Goal: Information Seeking & Learning: Learn about a topic

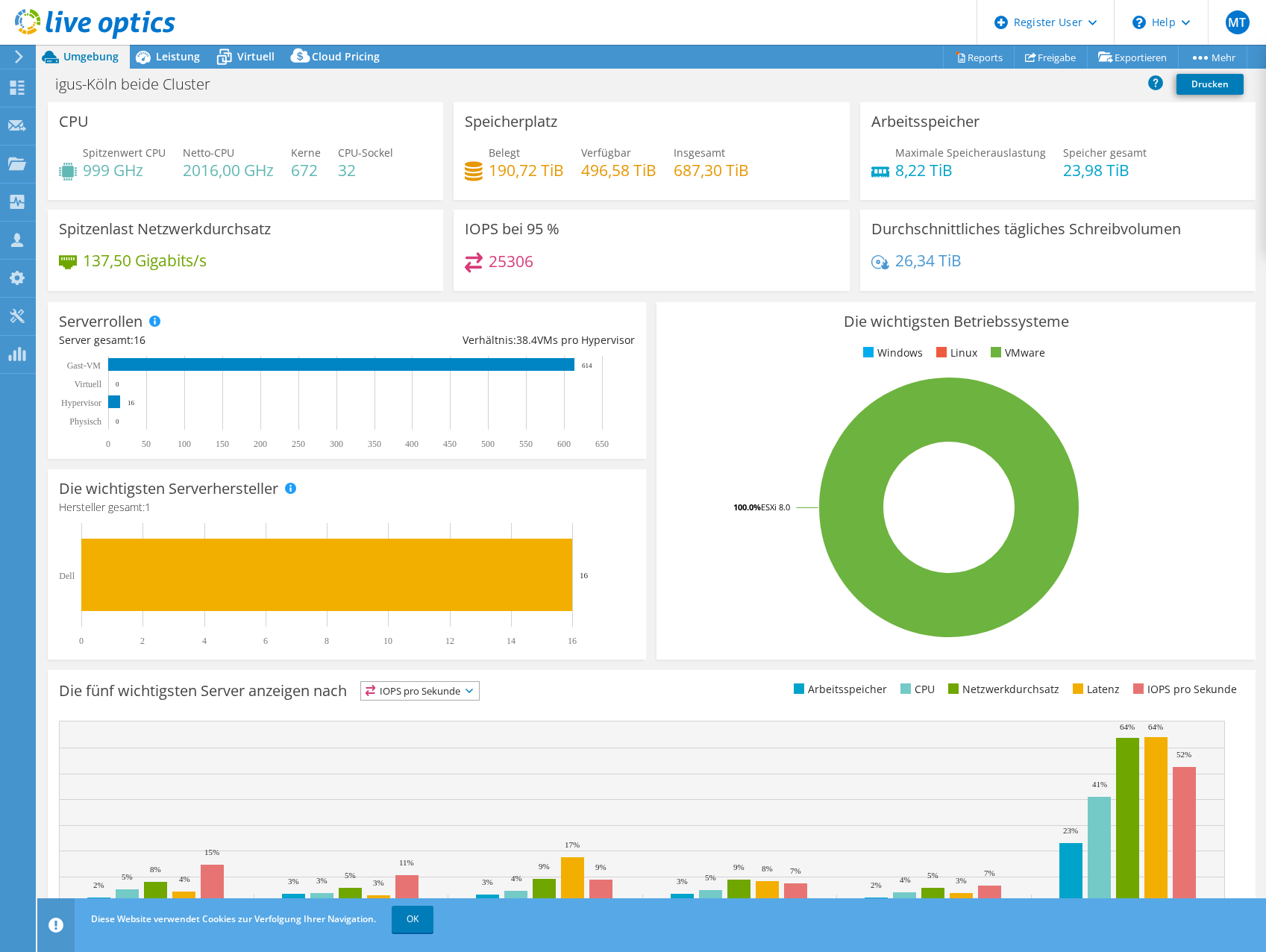
select select "USD"
click at [16, 208] on use at bounding box center [17, 201] width 14 height 14
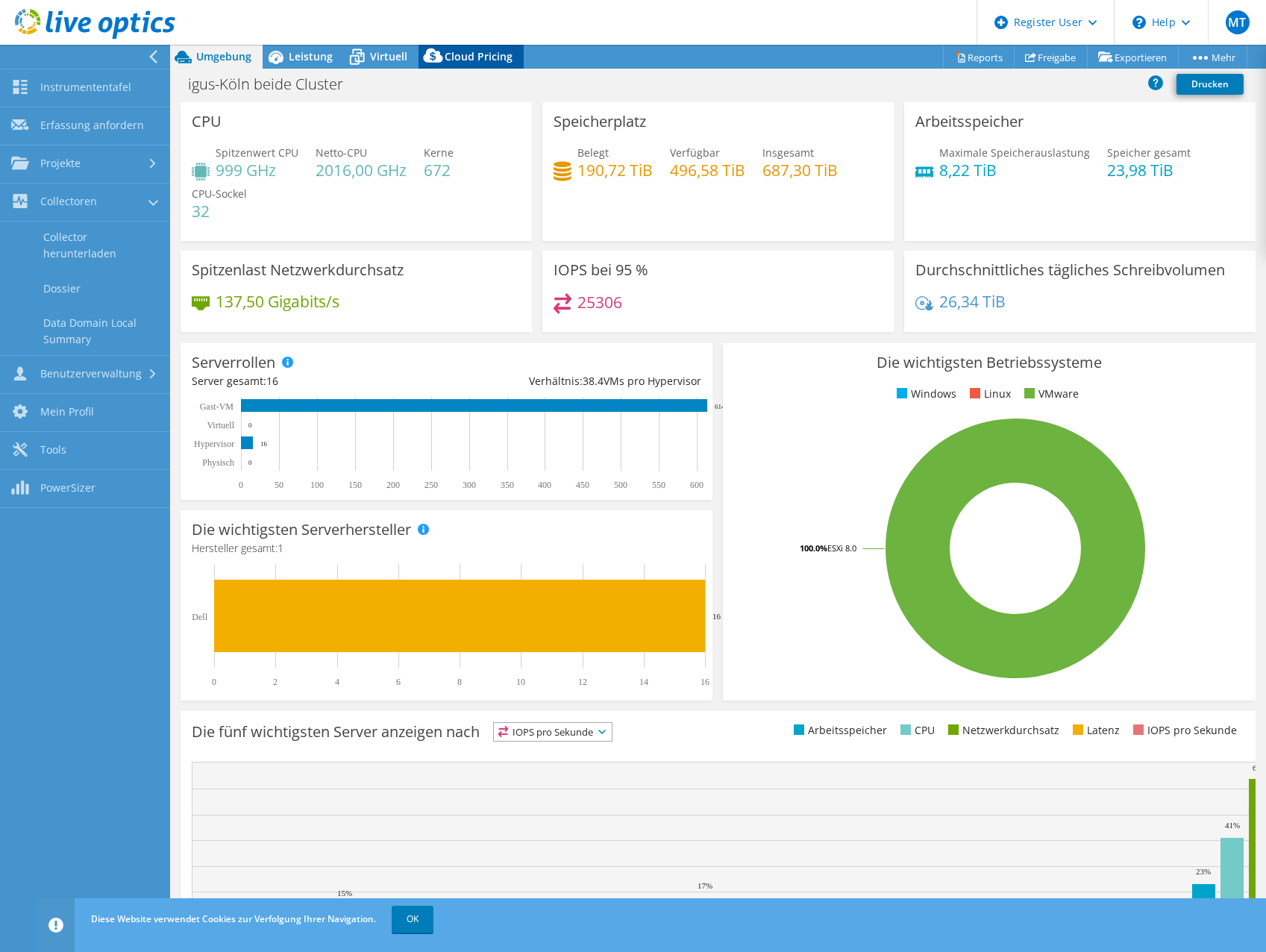
click at [294, 50] on span "Leistung" at bounding box center [311, 57] width 44 height 14
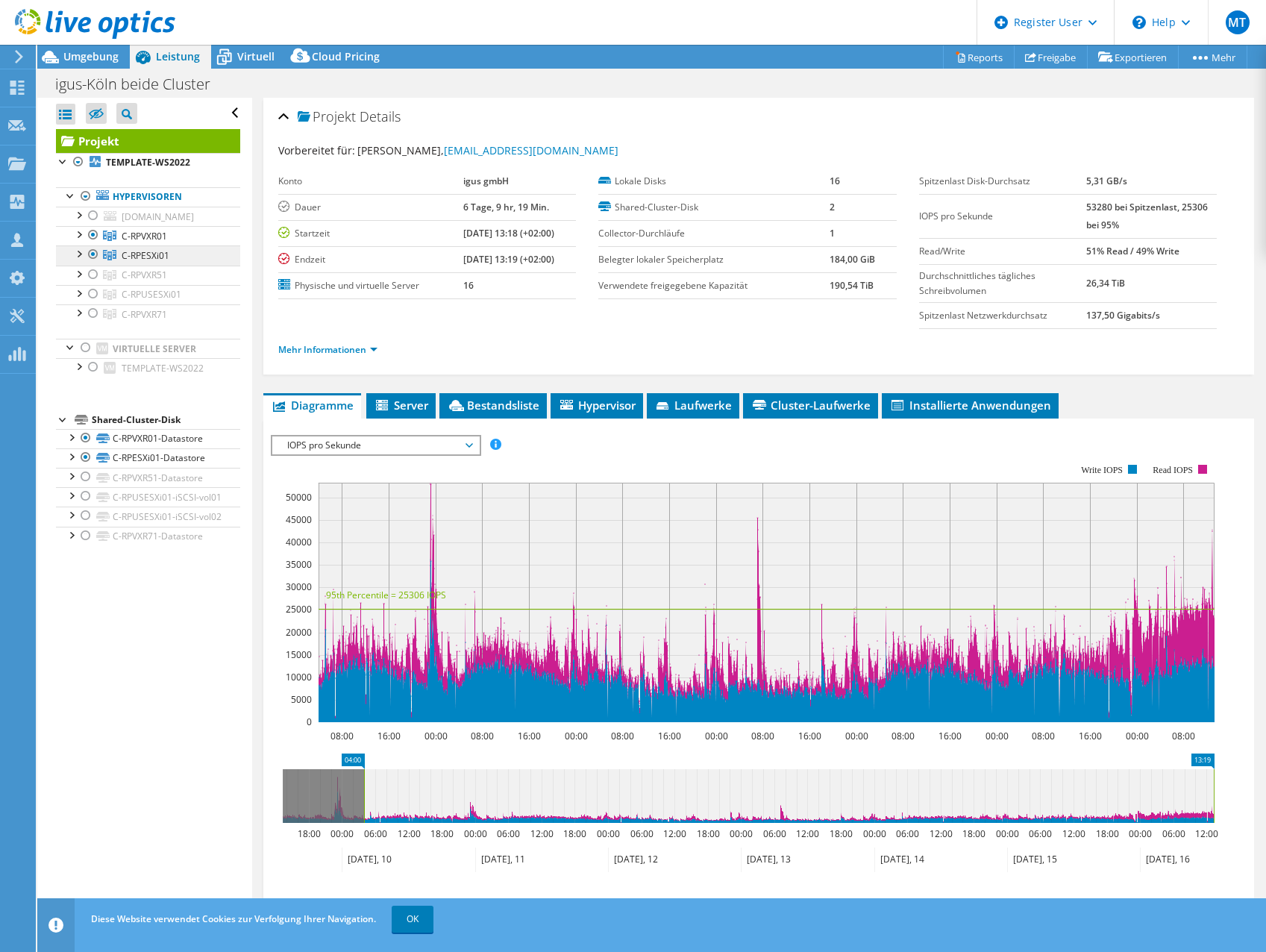
click at [117, 265] on link "C-RPESXi01" at bounding box center [148, 255] width 184 height 19
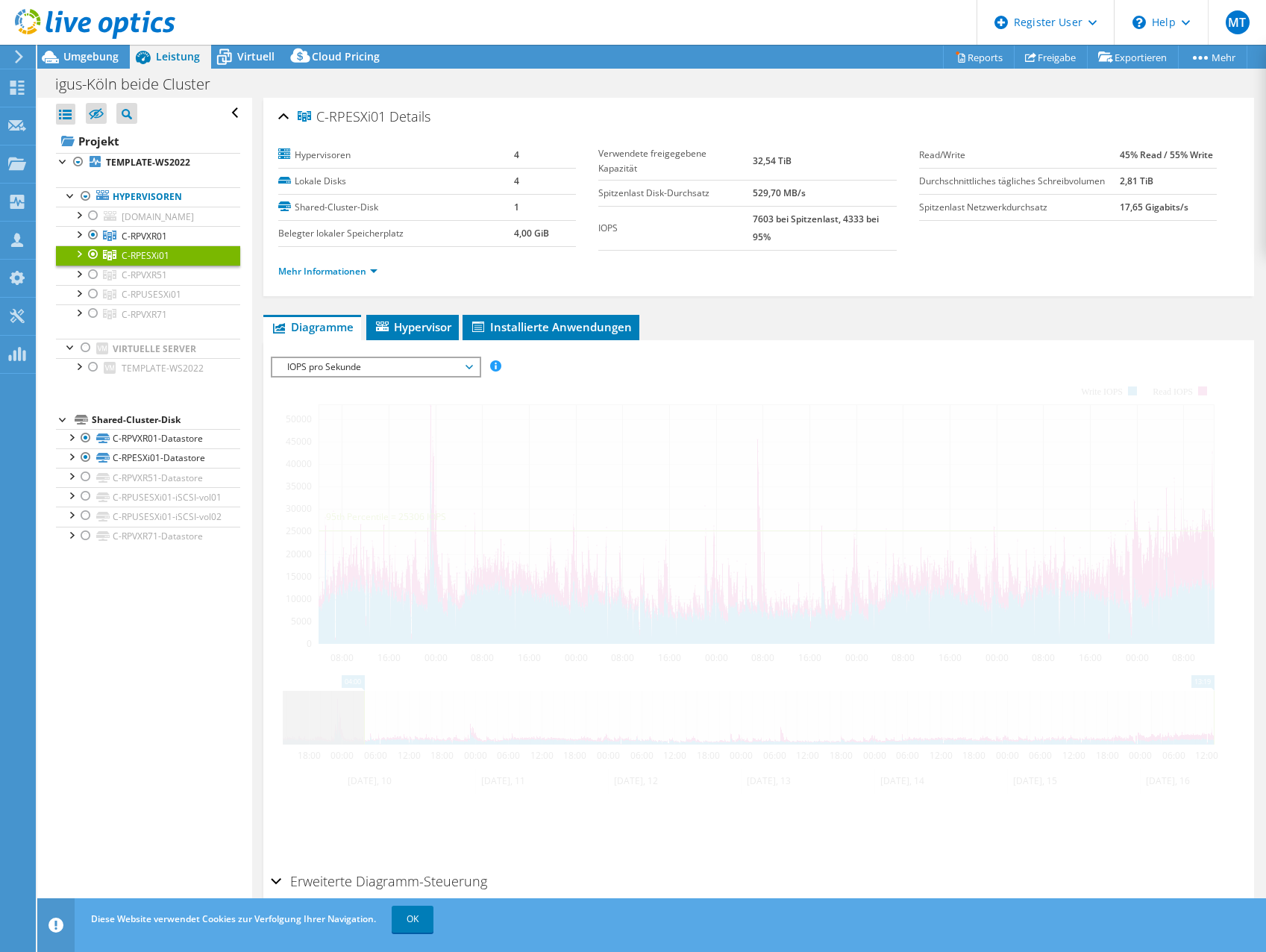
click at [72, 260] on div at bounding box center [77, 253] width 15 height 15
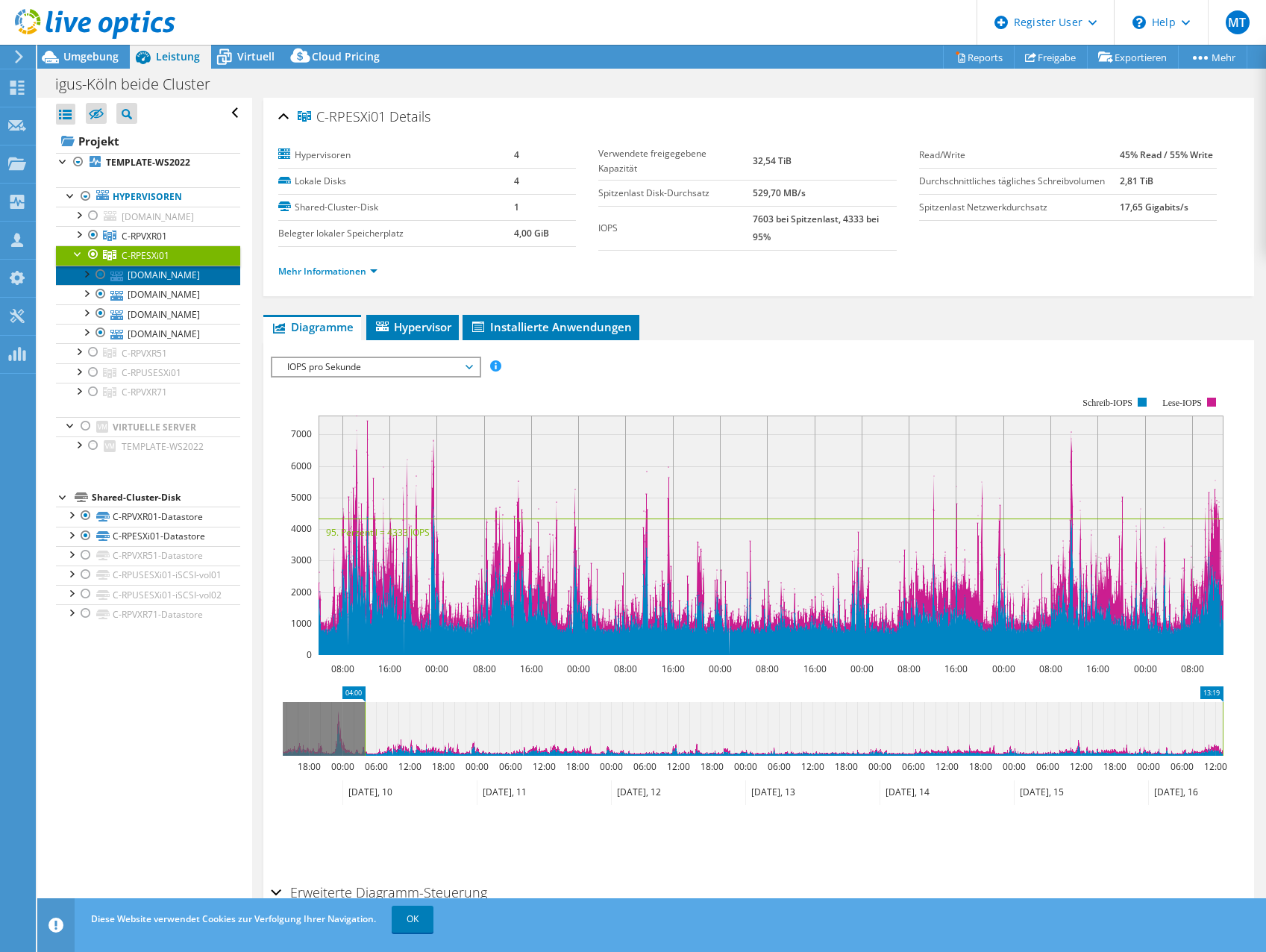
click at [172, 285] on link "[DOMAIN_NAME]" at bounding box center [148, 275] width 184 height 19
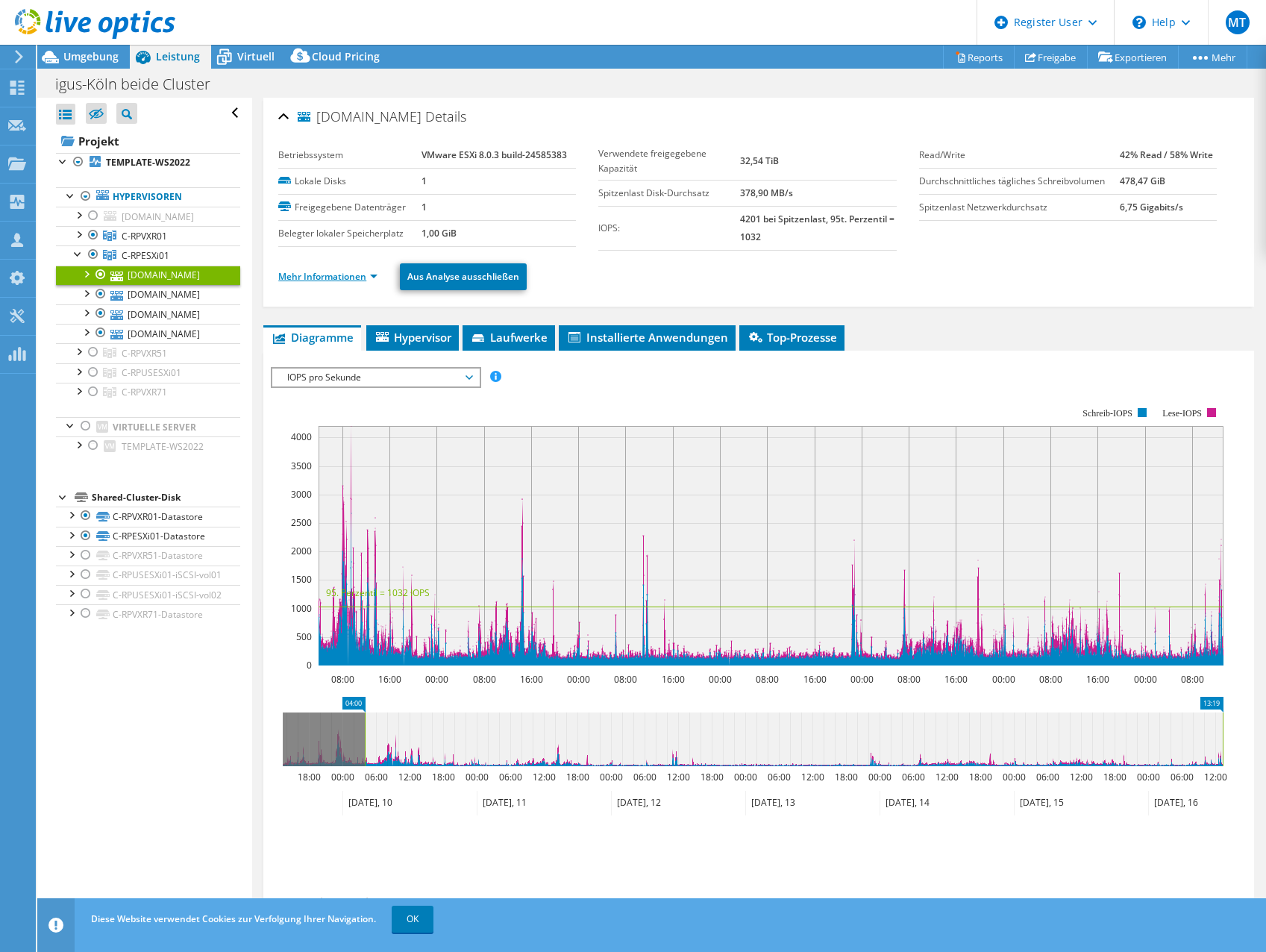
click at [316, 280] on link "Mehr Informationen" at bounding box center [328, 277] width 99 height 12
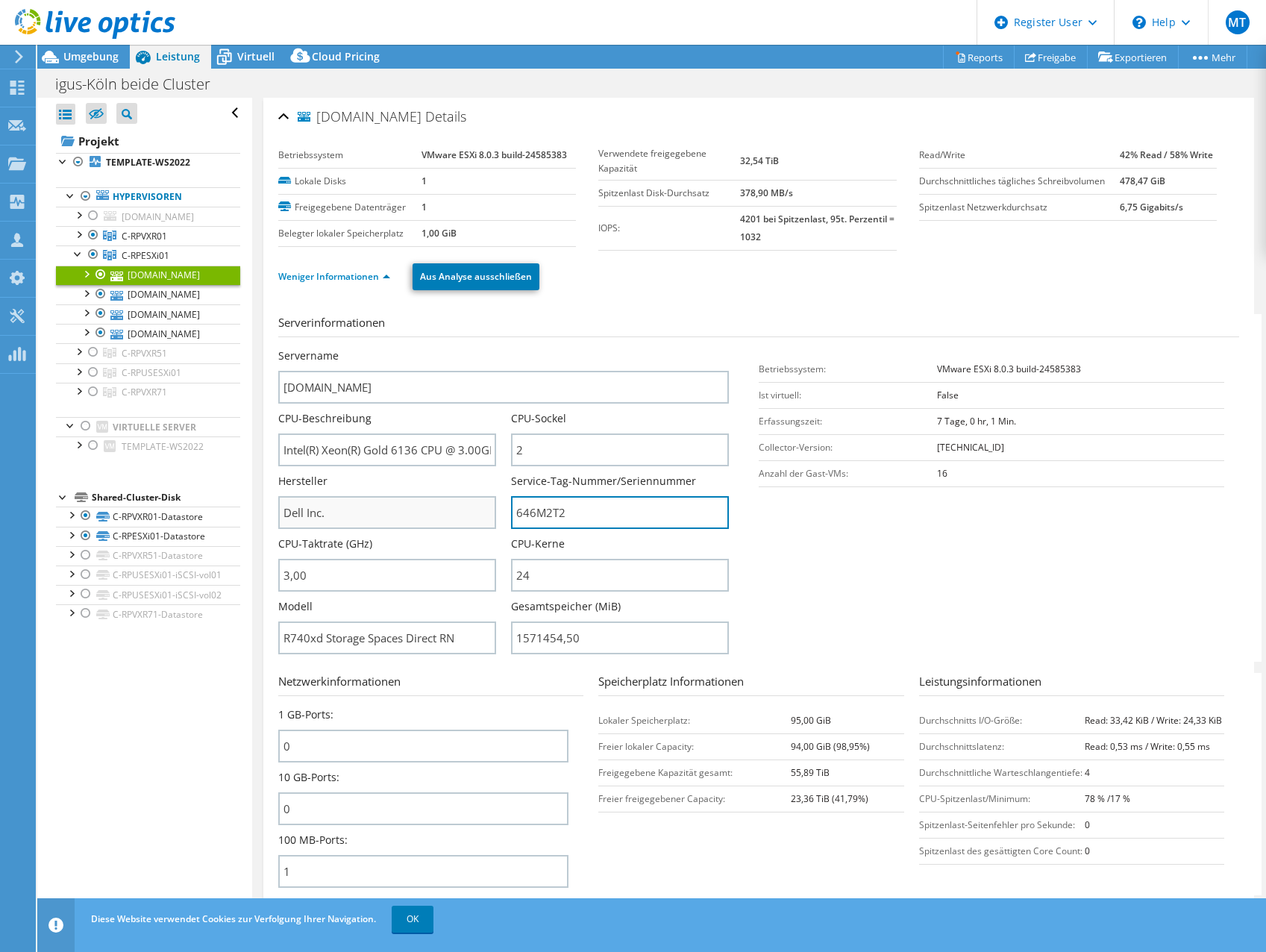
drag, startPoint x: 596, startPoint y: 517, endPoint x: 483, endPoint y: 521, distance: 113.1
click at [483, 349] on div "Servername [DOMAIN_NAME] CPU-Beschreibung Intel(R) Xeon(R) Gold 6136 CPU @ 3.00…" at bounding box center [511, 349] width 466 height 0
click at [141, 242] on link "C-RPVXR01" at bounding box center [148, 235] width 184 height 19
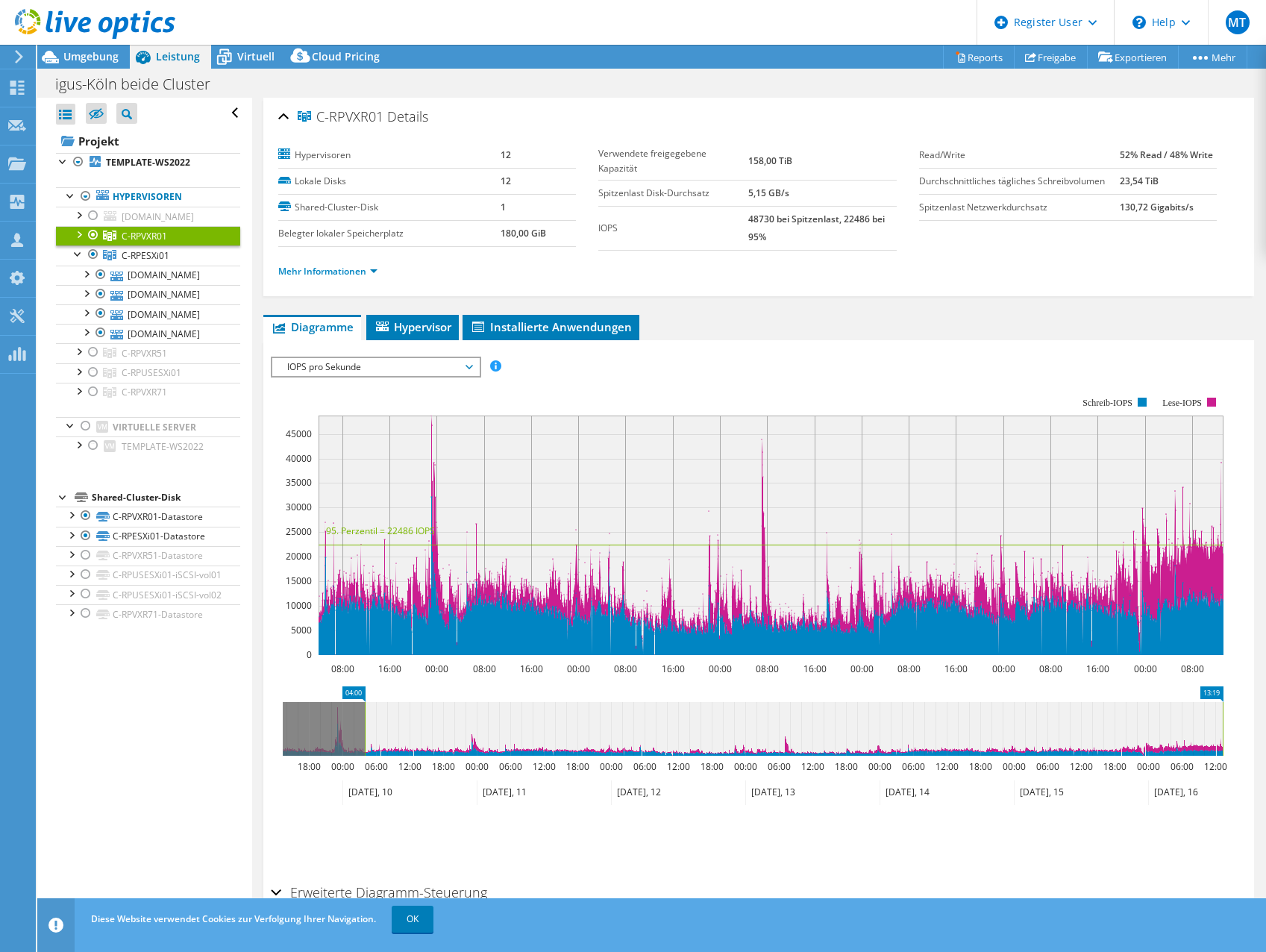
click at [80, 241] on div at bounding box center [77, 233] width 15 height 15
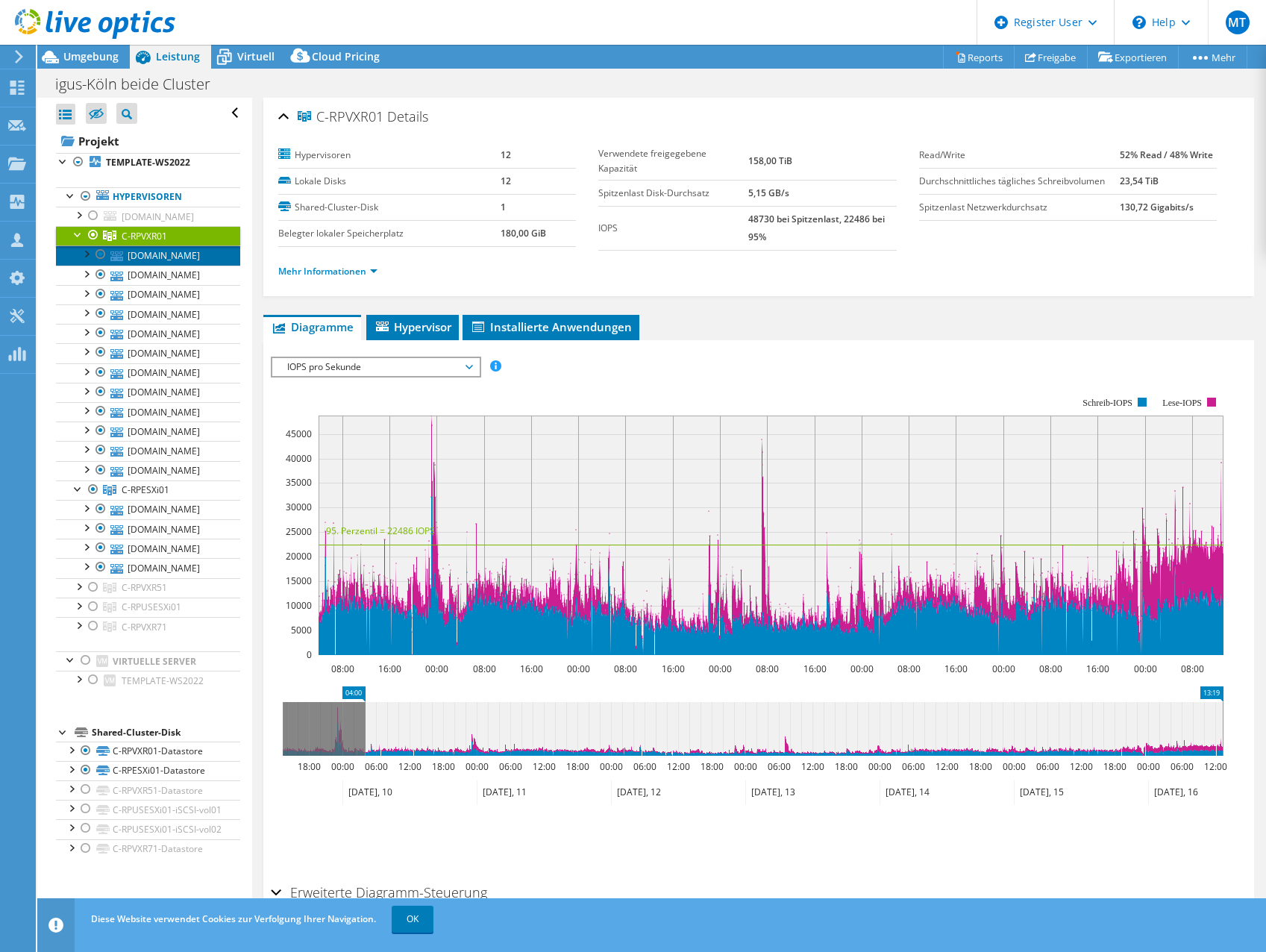
click at [134, 265] on link "[DOMAIN_NAME]" at bounding box center [148, 255] width 184 height 19
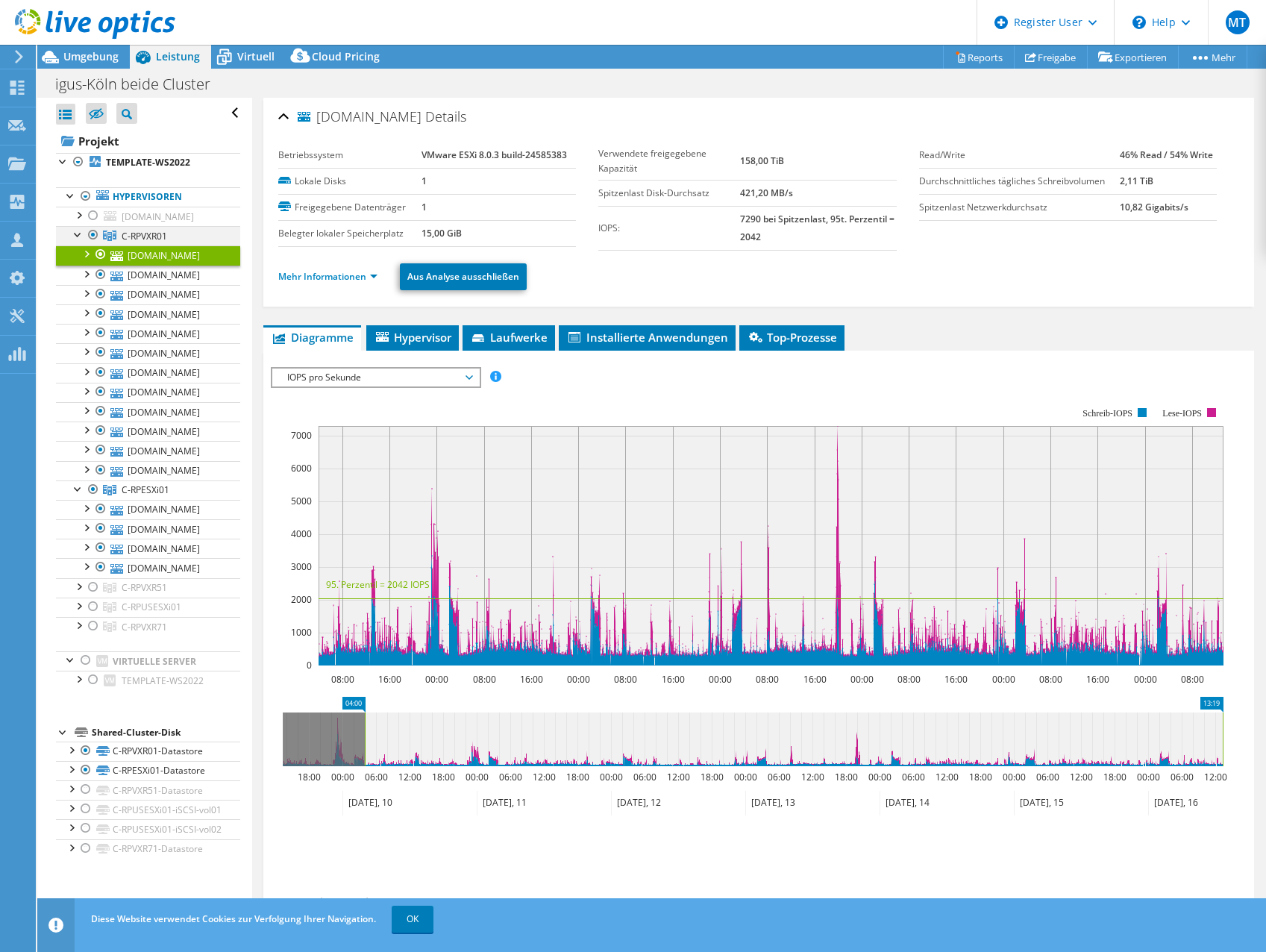
click at [74, 241] on div at bounding box center [77, 233] width 15 height 15
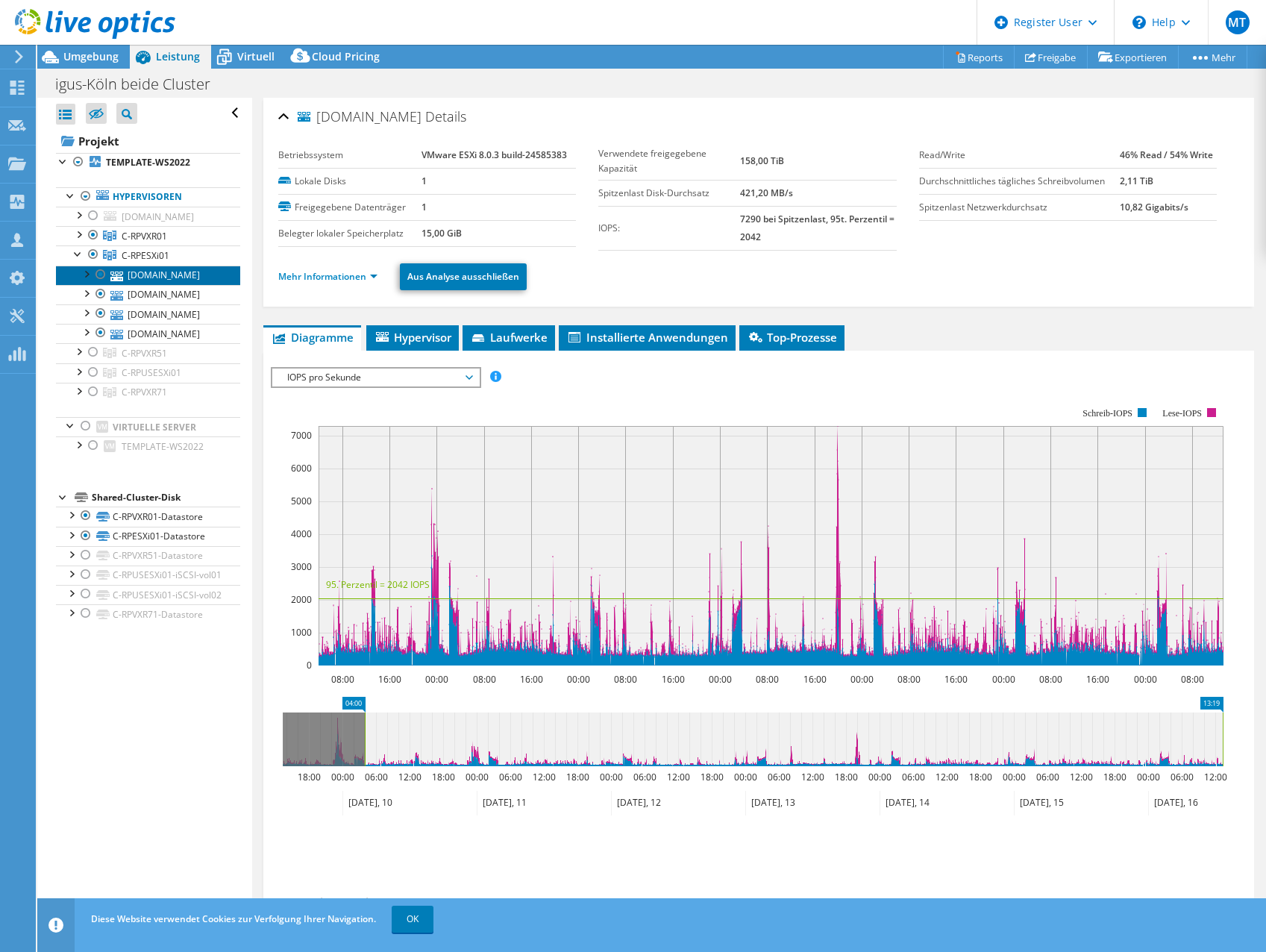
click at [160, 285] on link "[DOMAIN_NAME]" at bounding box center [148, 275] width 184 height 19
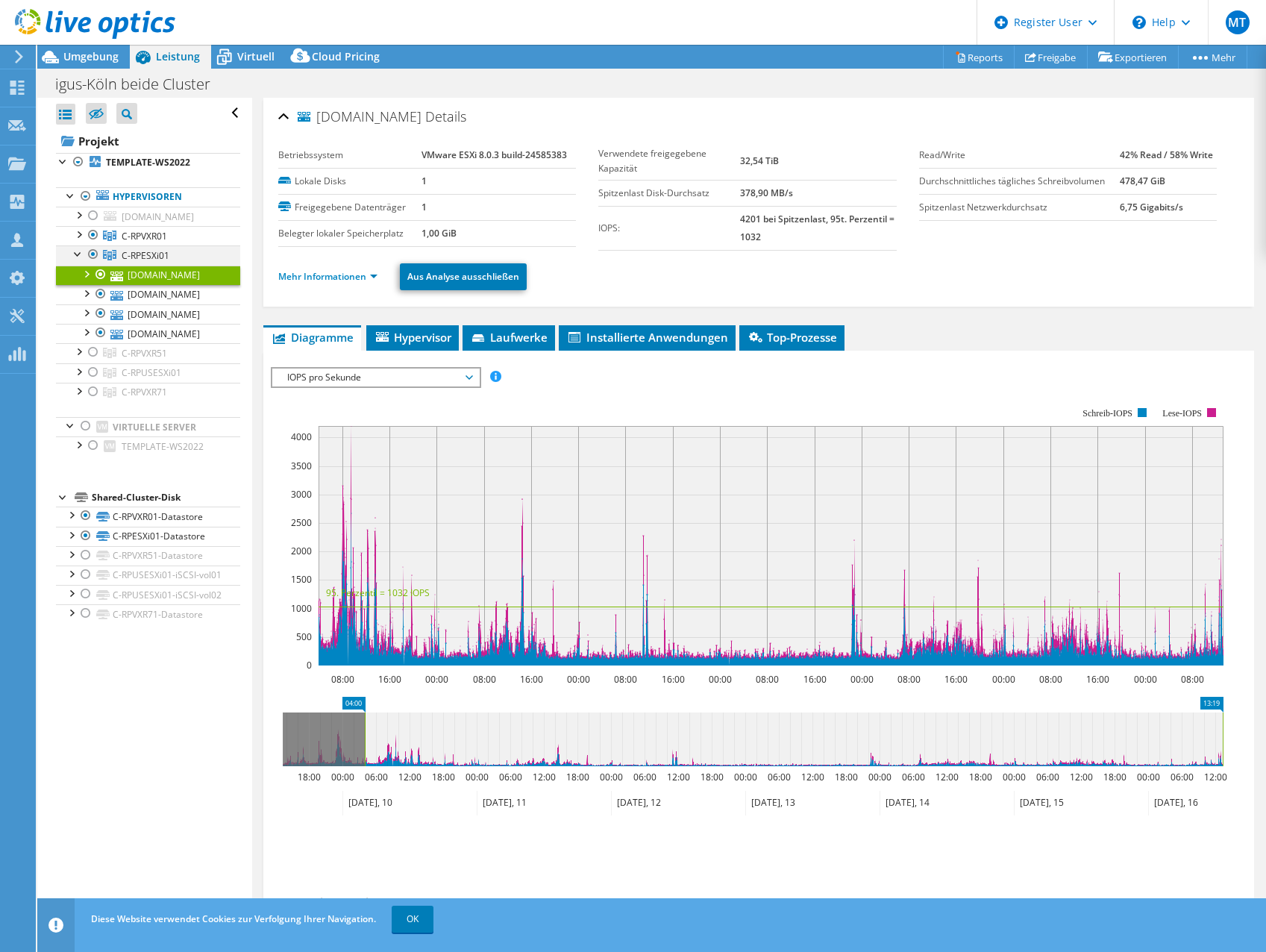
click at [76, 260] on div at bounding box center [77, 253] width 15 height 15
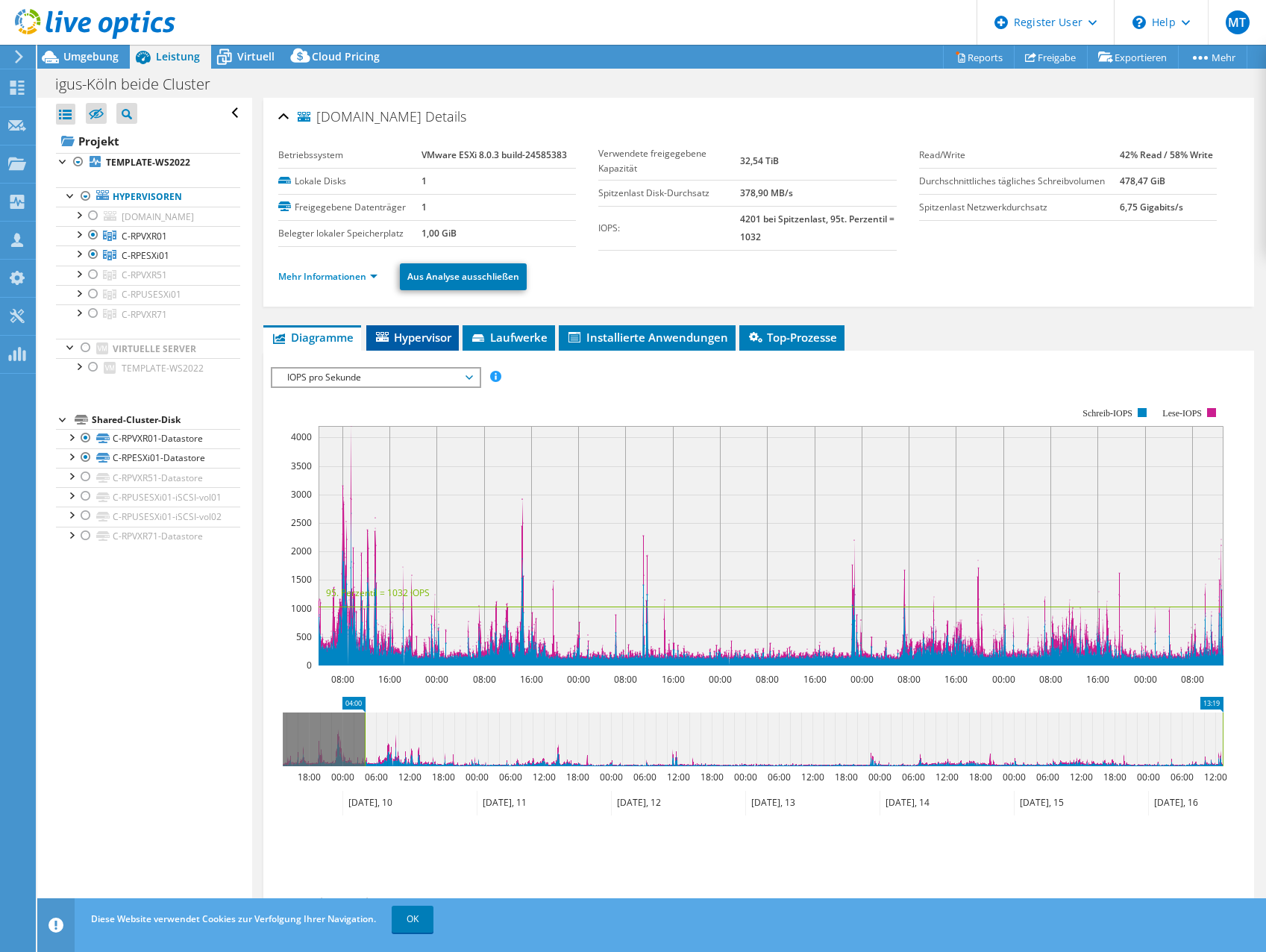
click at [380, 339] on icon at bounding box center [382, 337] width 12 height 10
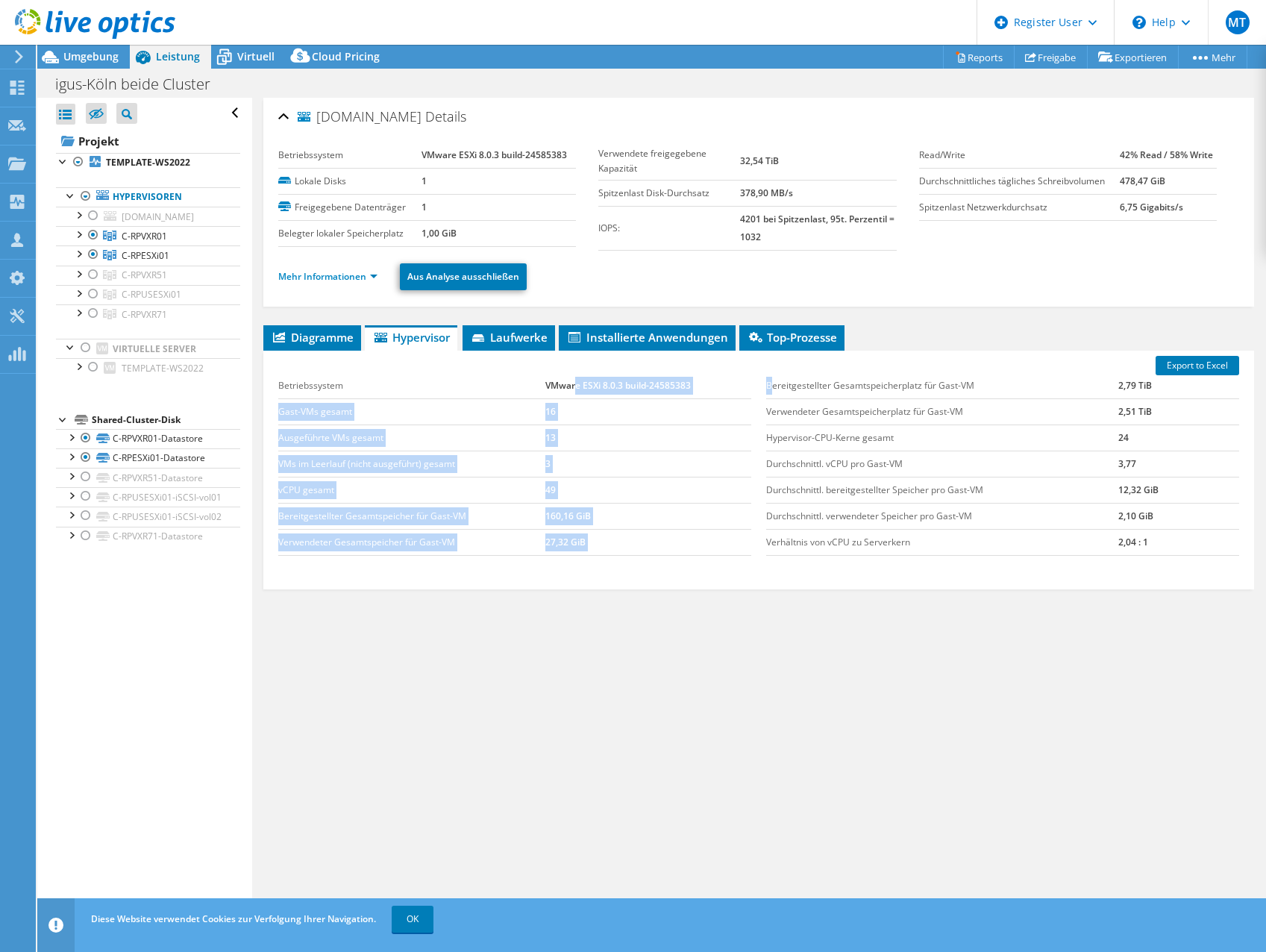
drag, startPoint x: 569, startPoint y: 388, endPoint x: 765, endPoint y: 394, distance: 196.1
click at [765, 394] on div "Betriebssystem VMware ESXi 8.0.3 build-24585383 [PERSON_NAME]-VMs gesamt 16 Aus…" at bounding box center [759, 464] width 976 height 212
drag, startPoint x: 765, startPoint y: 394, endPoint x: 704, endPoint y: 483, distance: 107.9
click at [704, 483] on td "49" at bounding box center [648, 490] width 207 height 26
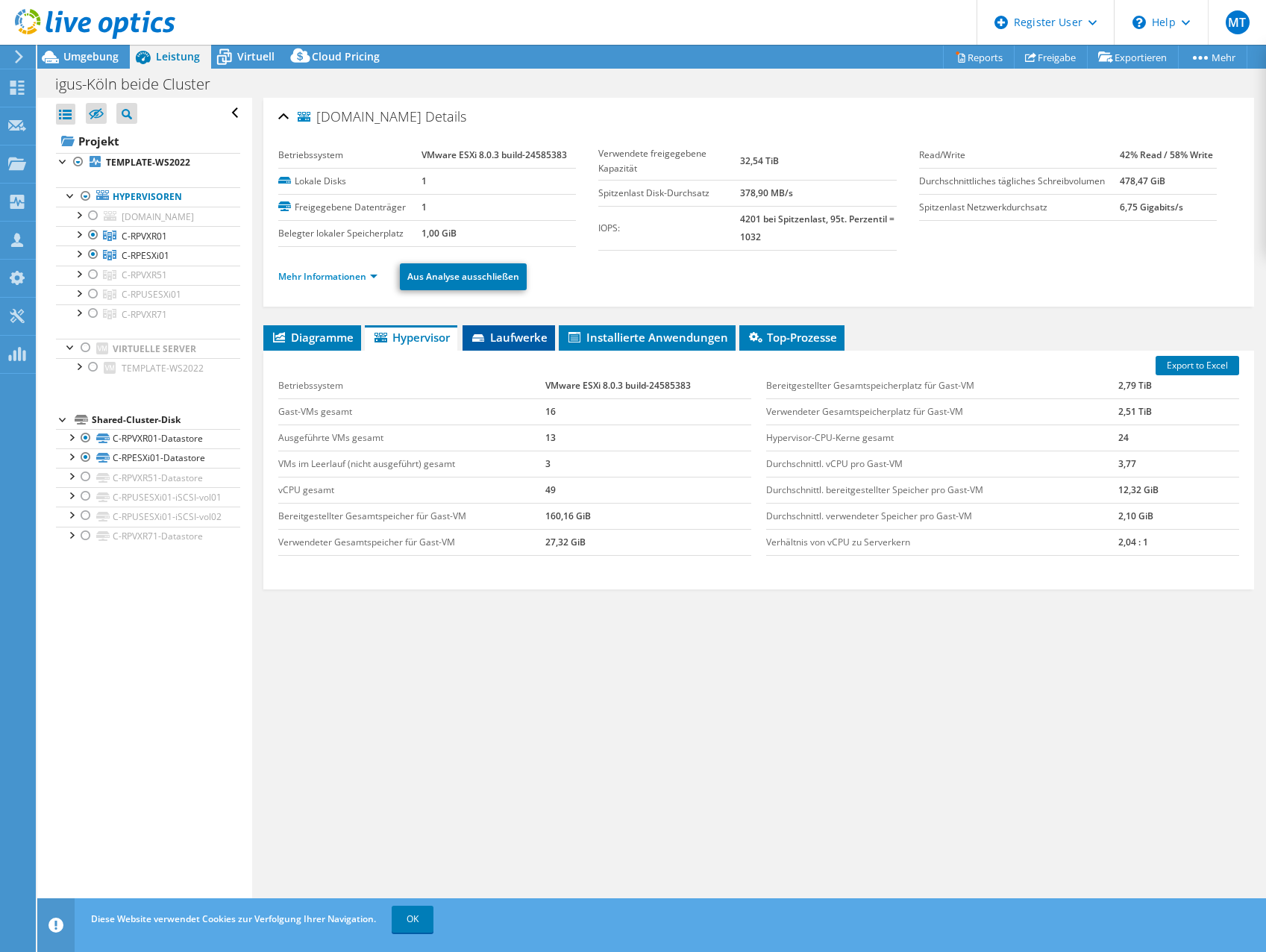
click at [514, 335] on span "Laufwerke" at bounding box center [509, 337] width 77 height 15
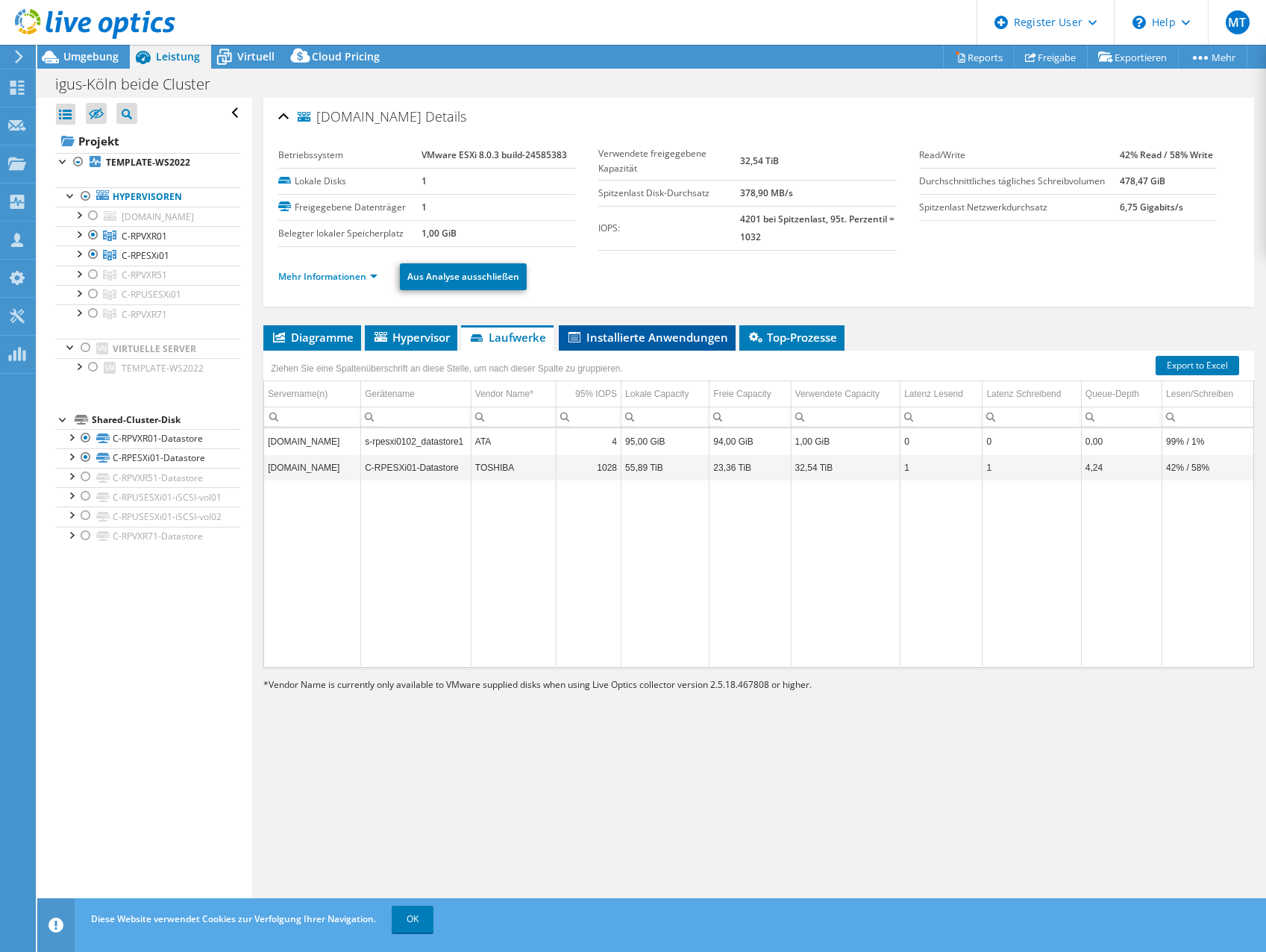
click at [652, 337] on span "Installierte Anwendungen" at bounding box center [647, 337] width 162 height 15
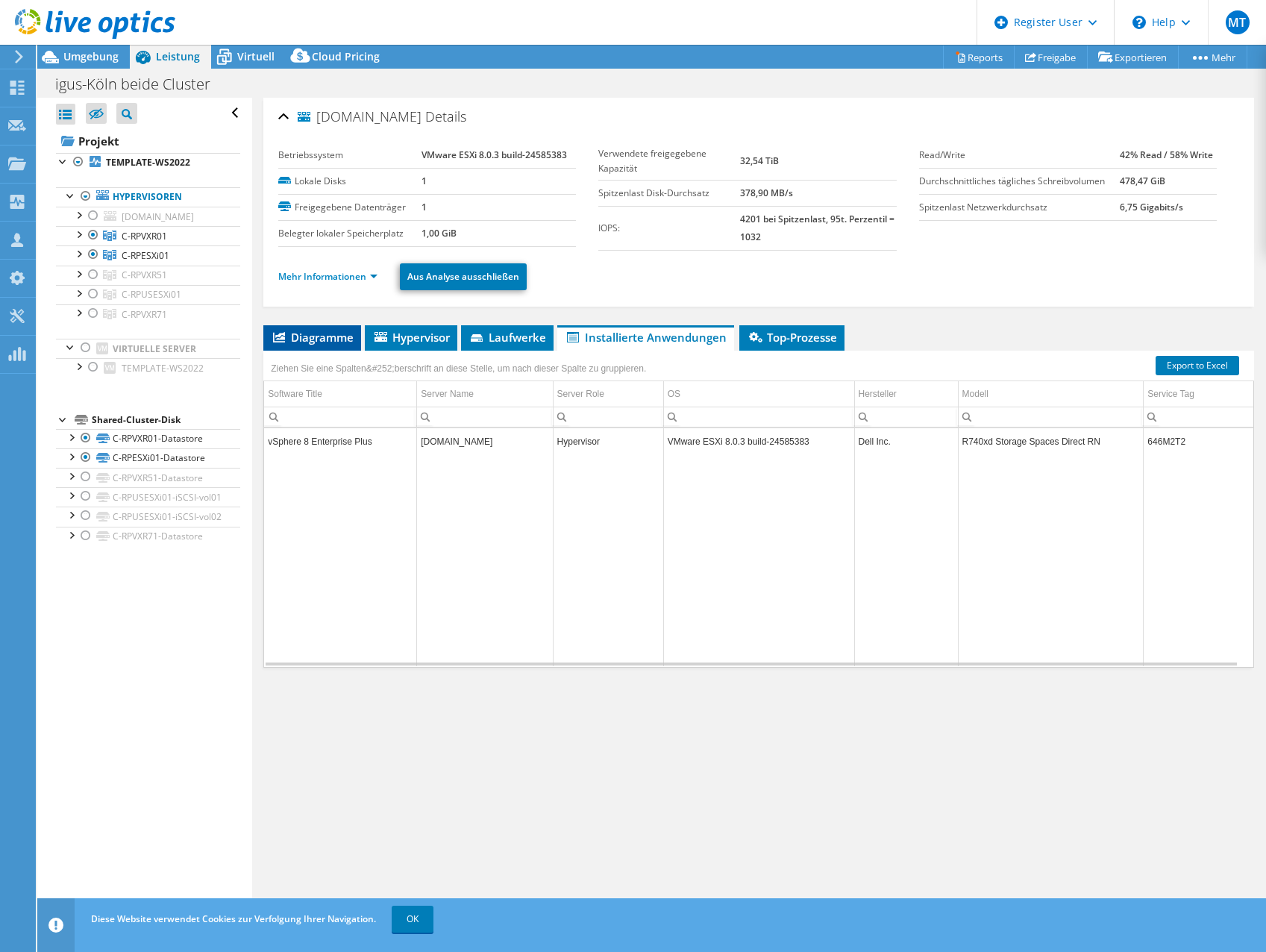
click at [340, 325] on li "Diagramme" at bounding box center [312, 338] width 98 height 26
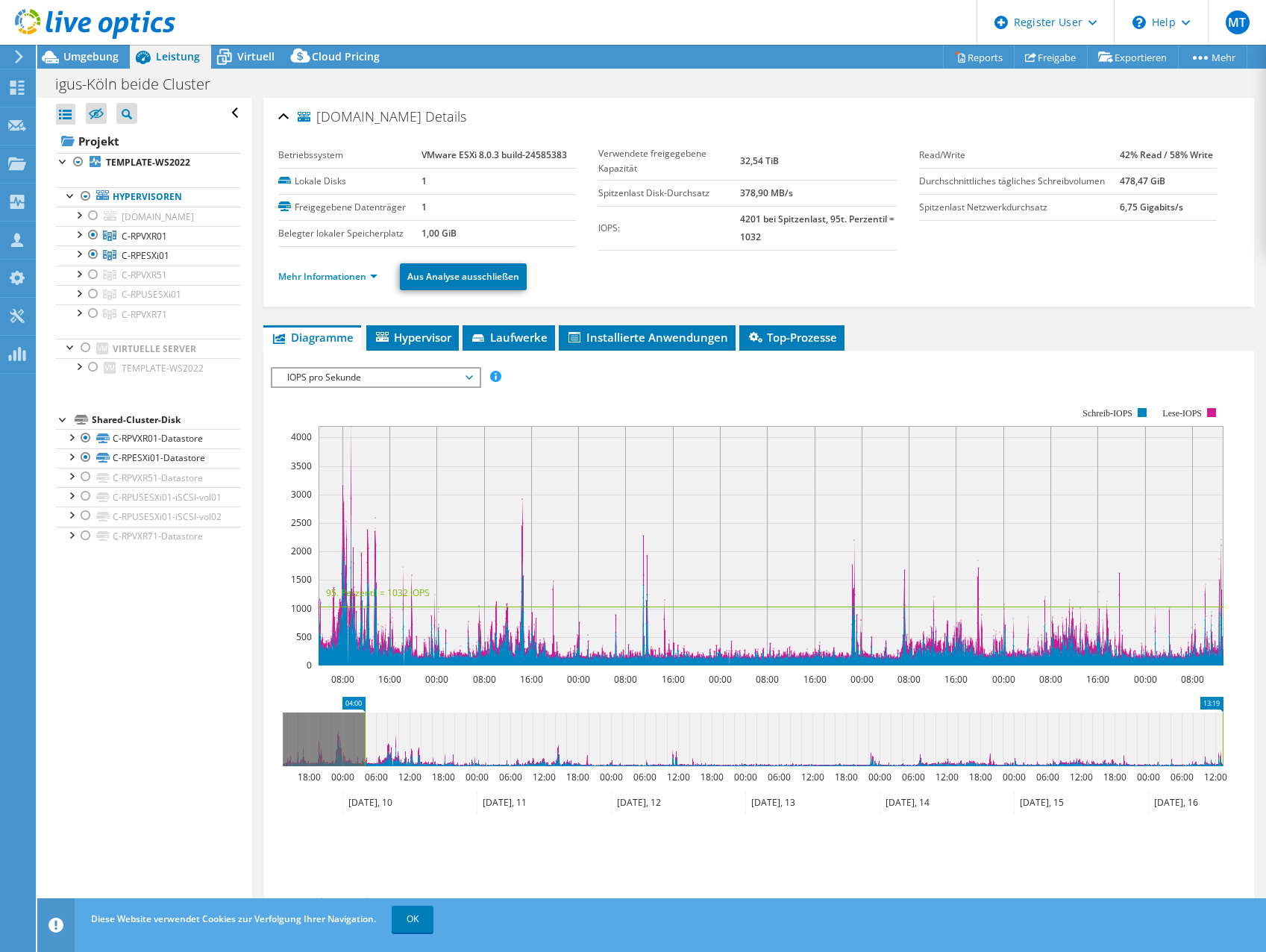
click at [65, 426] on div at bounding box center [63, 418] width 15 height 15
click at [70, 192] on div at bounding box center [71, 194] width 15 height 15
